Goal: Task Accomplishment & Management: Manage account settings

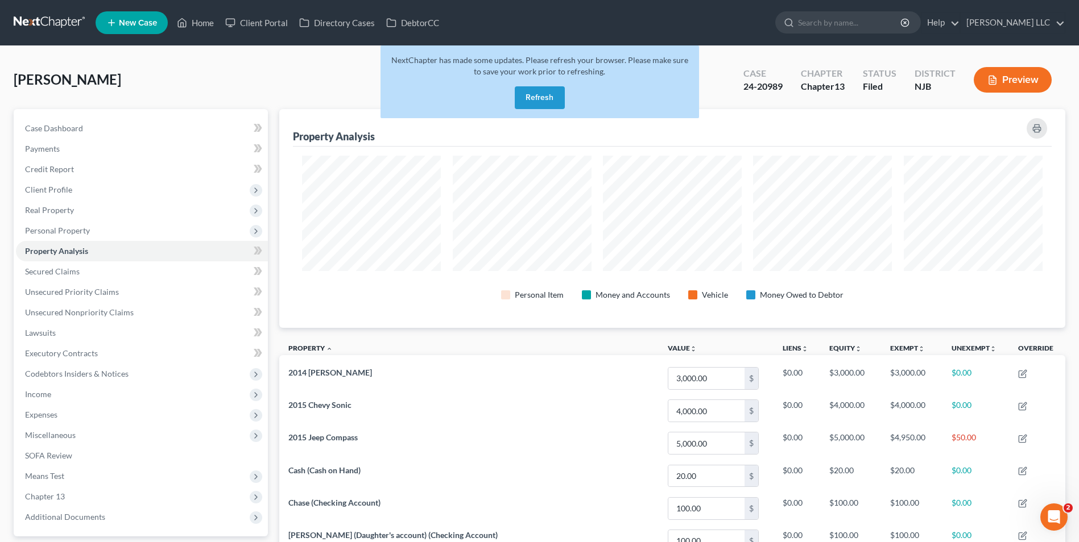
click at [536, 94] on button "Refresh" at bounding box center [540, 97] width 50 height 23
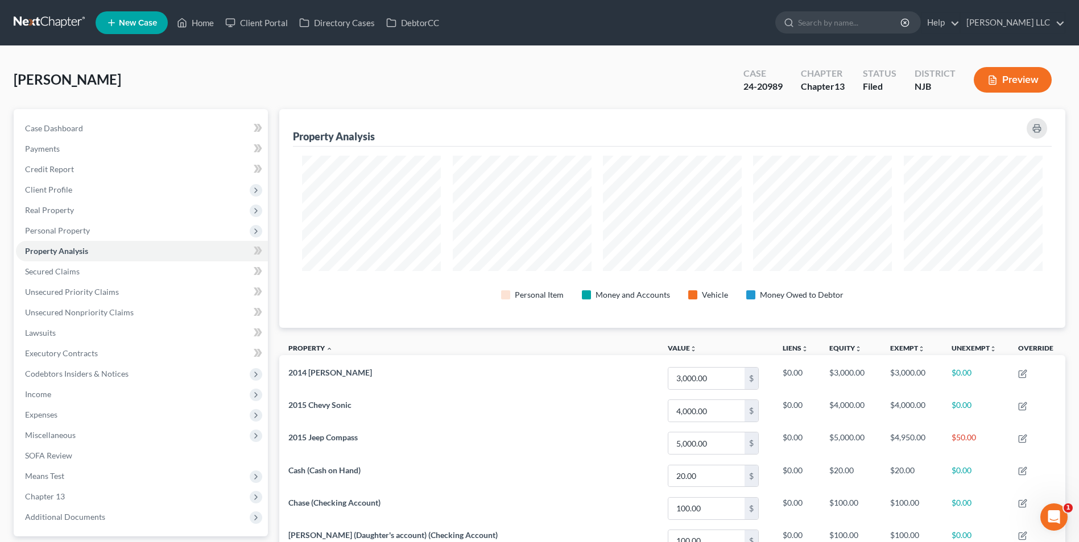
click at [55, 21] on link at bounding box center [50, 23] width 73 height 20
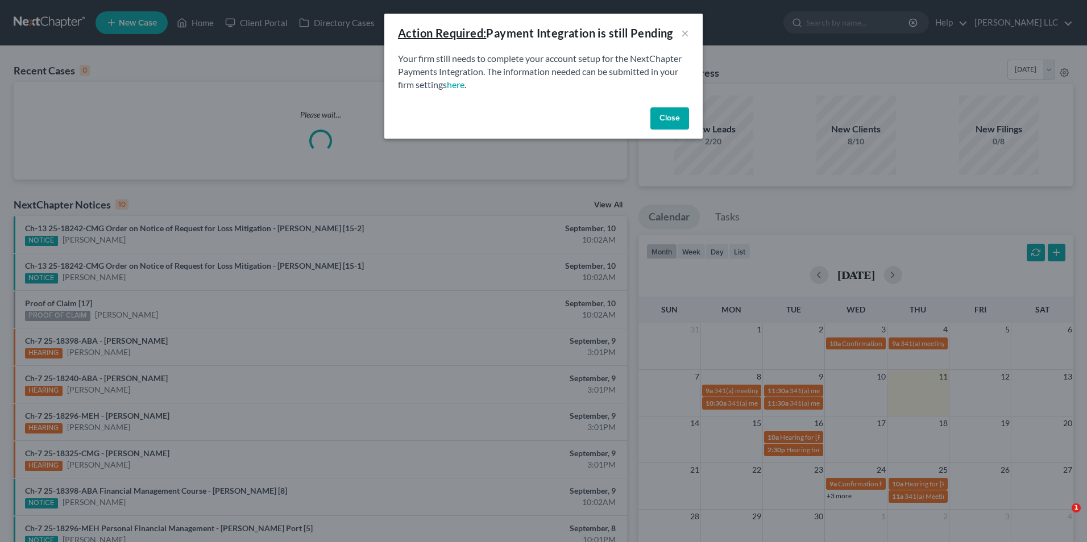
click at [664, 120] on button "Close" at bounding box center [669, 118] width 39 height 23
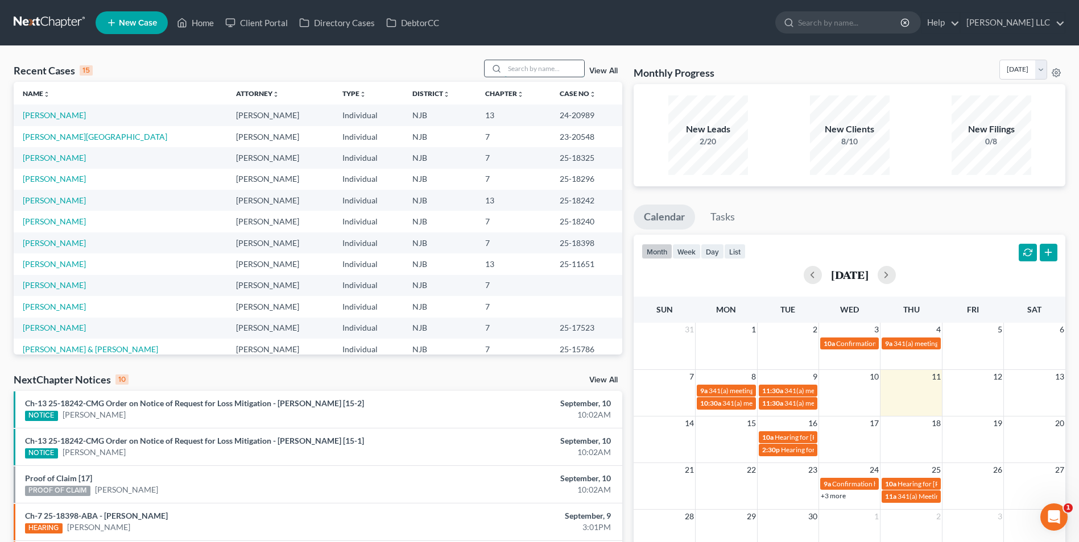
click at [524, 72] on input "search" at bounding box center [544, 68] width 80 height 16
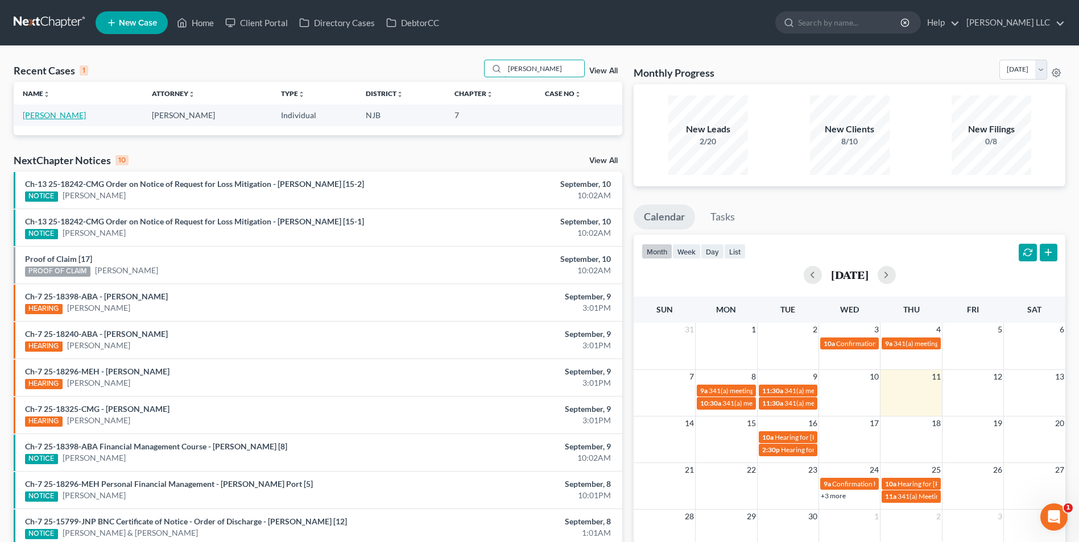
type input "conda"
click at [66, 118] on link "Conda, Lori Beth" at bounding box center [54, 115] width 63 height 10
select select "4"
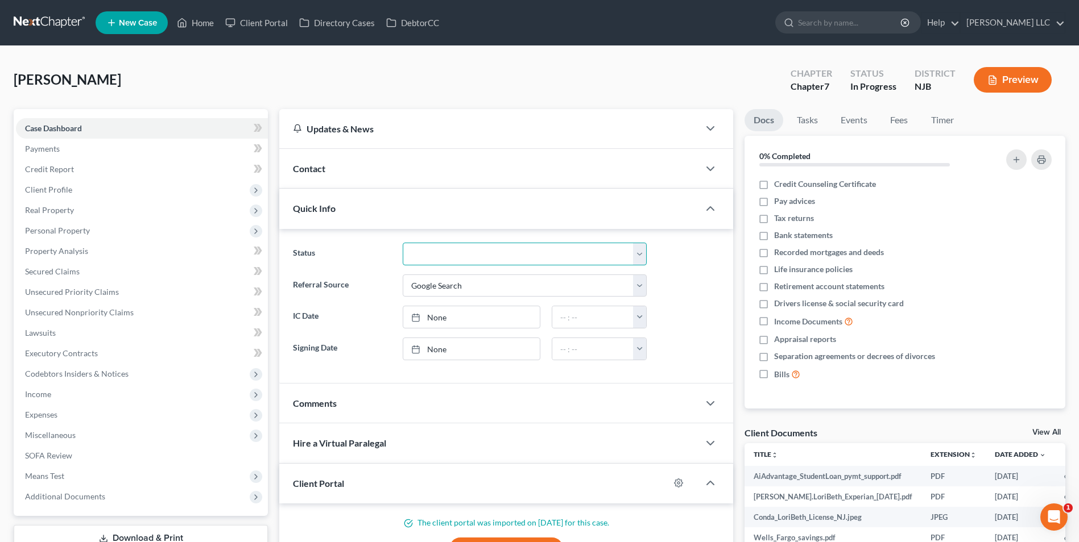
click at [439, 256] on select "Discharged Discharged & Reported Discharge Litigation Dismissal Notice Dismisse…" at bounding box center [525, 254] width 244 height 23
click at [463, 254] on select "Discharged Discharged & Reported Discharge Litigation Dismissal Notice Dismisse…" at bounding box center [525, 254] width 244 height 23
click at [905, 120] on link "Fees" at bounding box center [899, 120] width 36 height 22
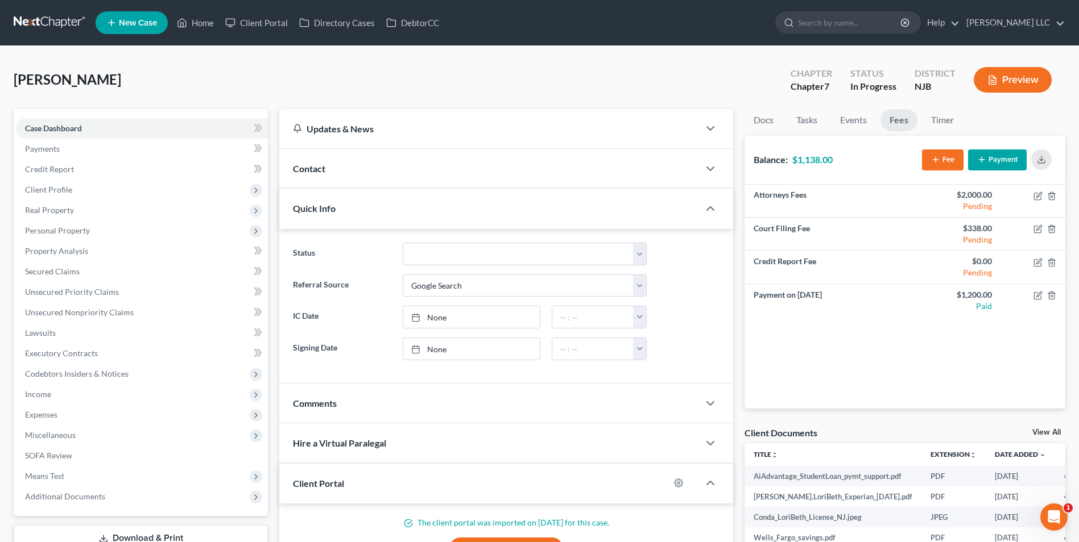
click at [983, 159] on icon "button" at bounding box center [981, 159] width 9 height 9
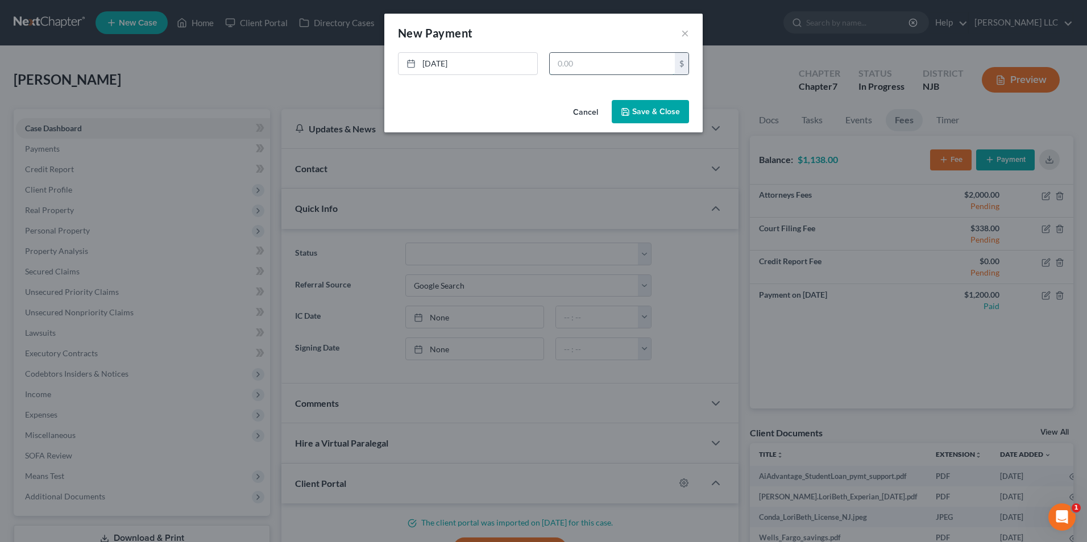
click at [617, 64] on input "text" at bounding box center [612, 64] width 125 height 22
type input "1,138"
click at [653, 105] on button "Save & Close" at bounding box center [650, 112] width 77 height 24
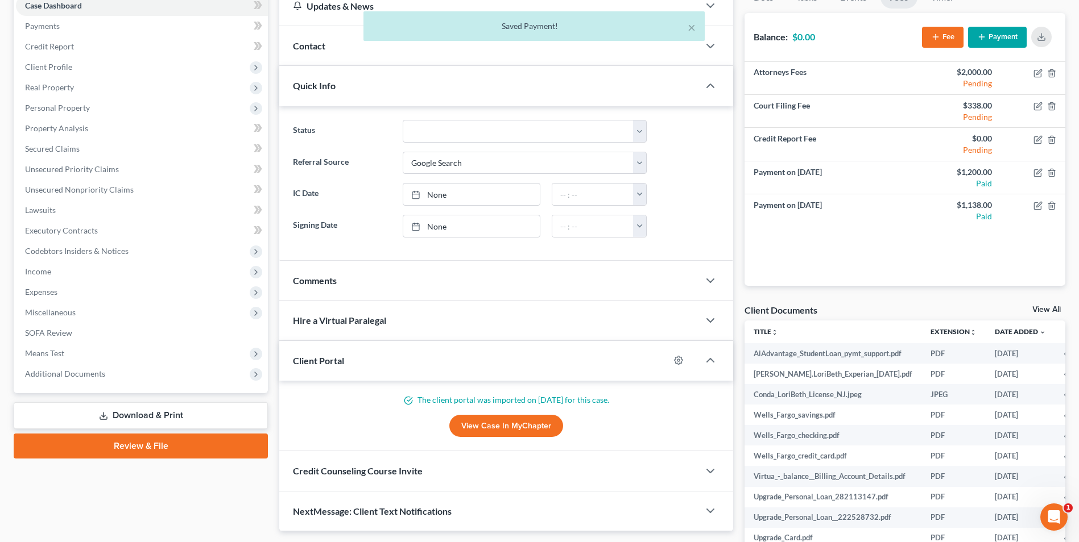
scroll to position [190, 0]
